Goal: Task Accomplishment & Management: Complete application form

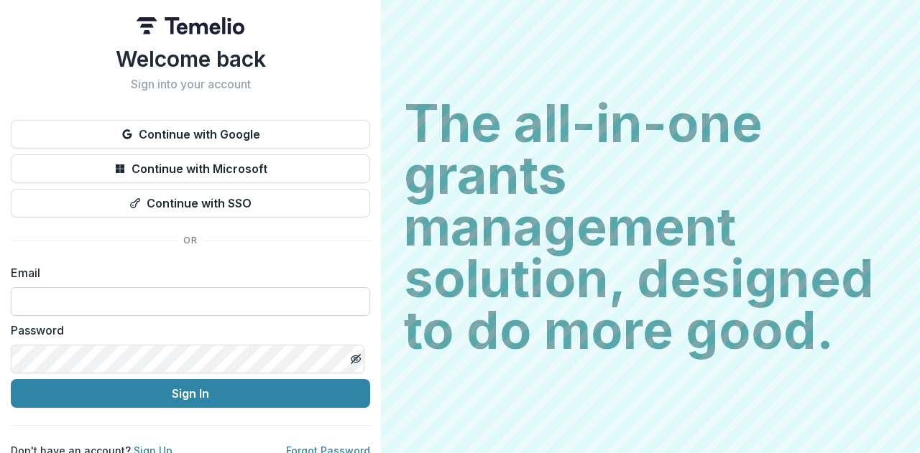
click at [231, 289] on input at bounding box center [190, 301] width 359 height 29
type input "**********"
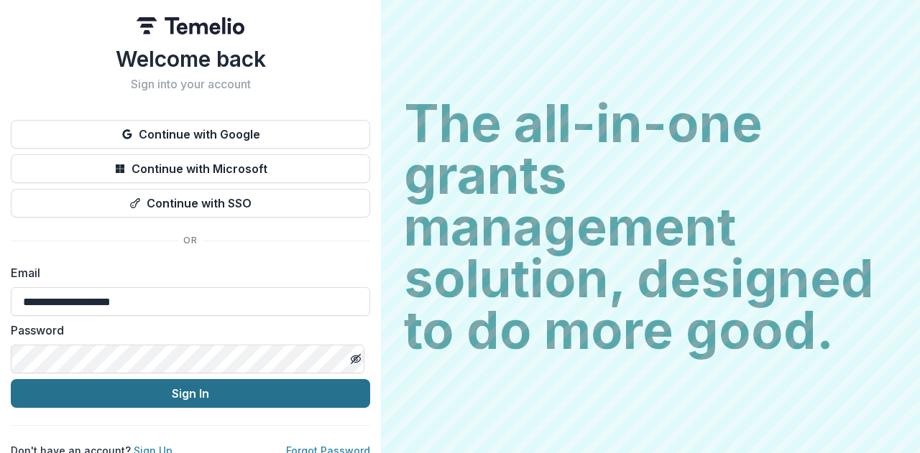
click at [180, 389] on button "Sign In" at bounding box center [190, 393] width 359 height 29
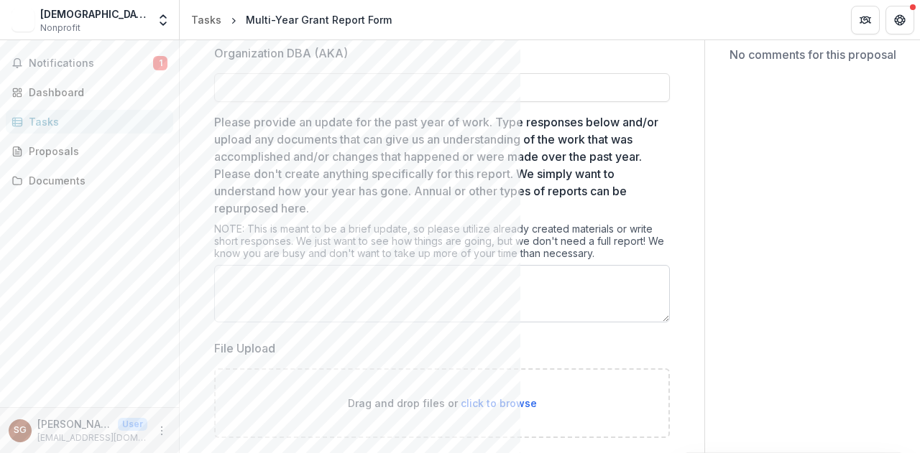
scroll to position [162, 0]
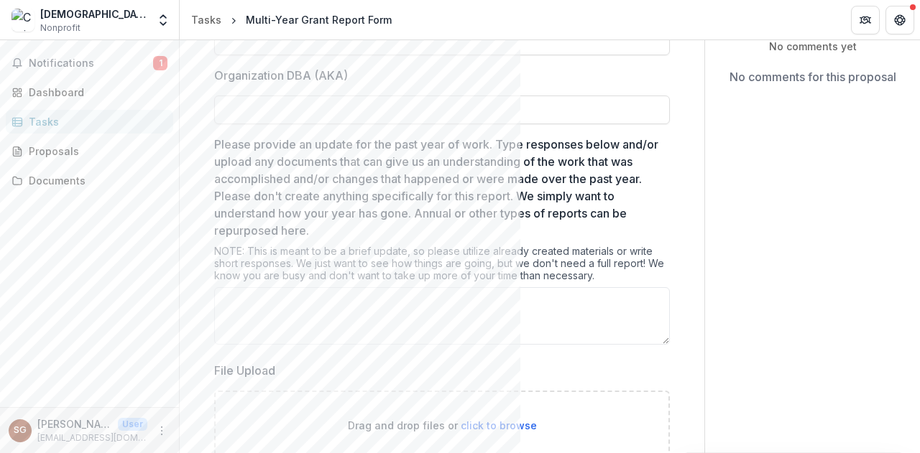
drag, startPoint x: 213, startPoint y: 140, endPoint x: 614, endPoint y: 274, distance: 422.6
click at [614, 274] on div "Organization Legal Name * Organization DBA (AKA) Please provide an update for t…" at bounding box center [442, 446] width 478 height 920
copy div "Please provide an update for the past year of work. Type responses below and/or…"
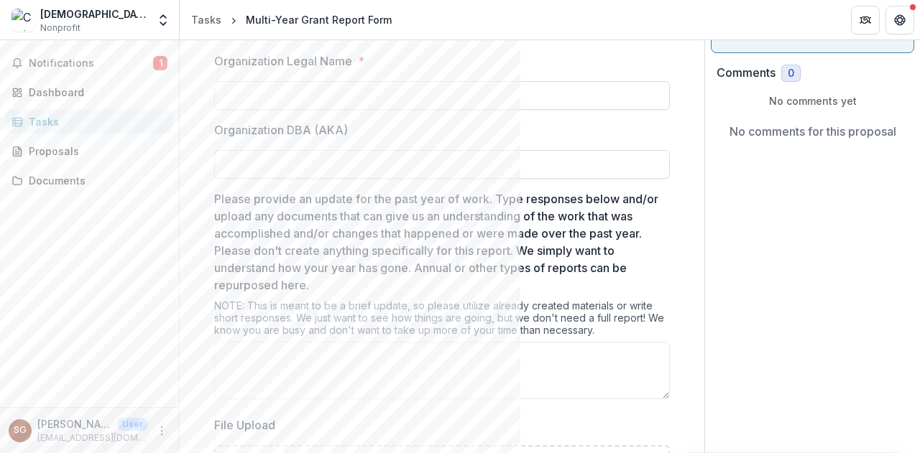
scroll to position [0, 0]
